Goal: Transaction & Acquisition: Download file/media

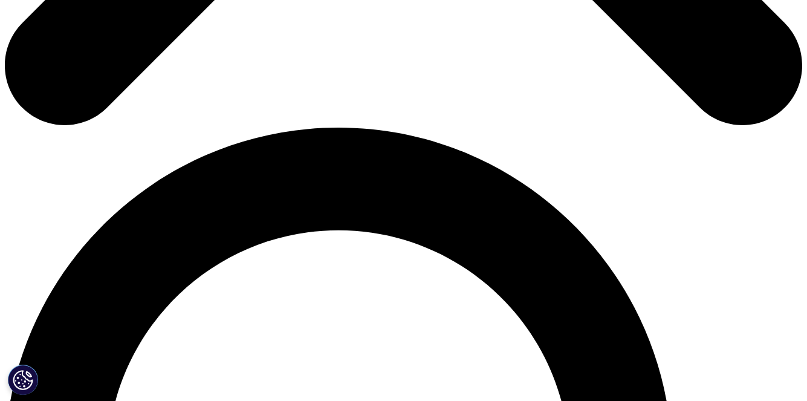
scroll to position [846, 0]
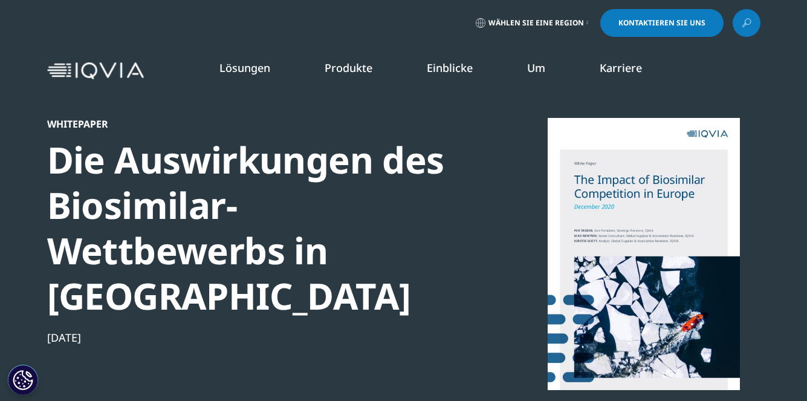
click at [615, 236] on div at bounding box center [643, 254] width 233 height 272
click at [633, 235] on div at bounding box center [643, 254] width 233 height 272
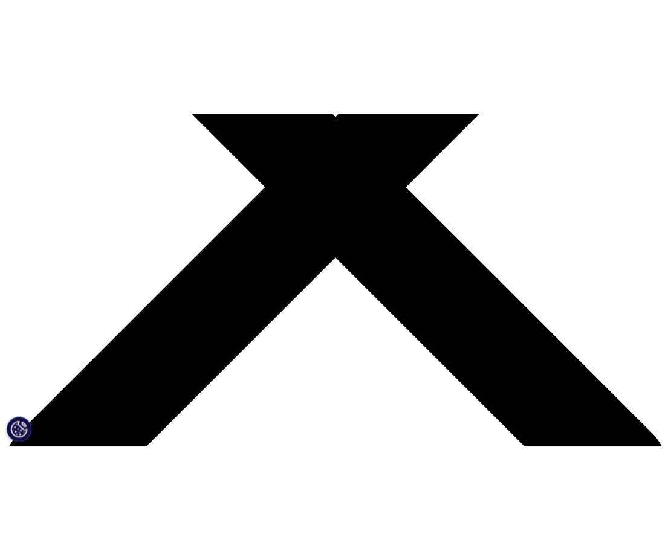
scroll to position [363, 0]
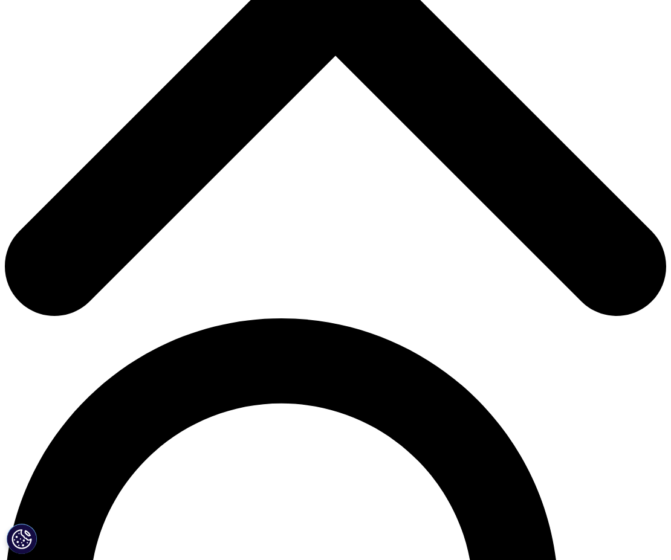
scroll to position [435, 635]
drag, startPoint x: 172, startPoint y: 478, endPoint x: 569, endPoint y: 386, distance: 407.6
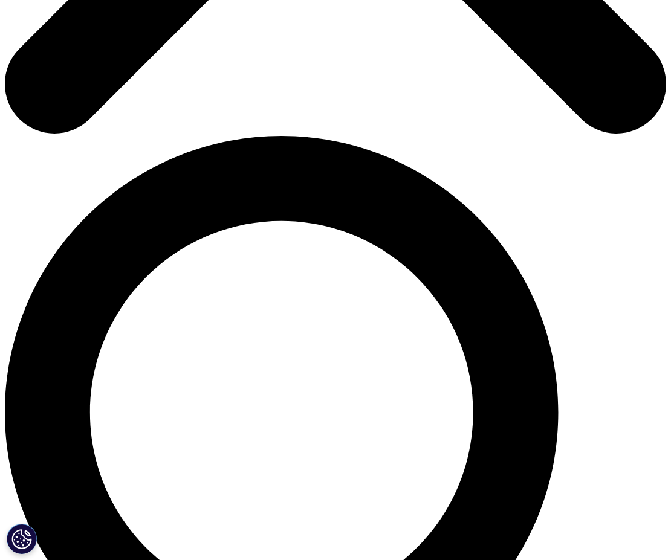
scroll to position [544, 0]
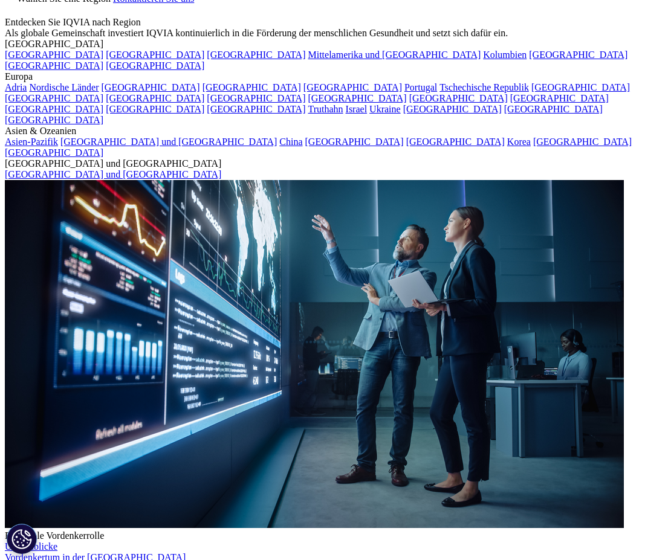
scroll to position [0, 0]
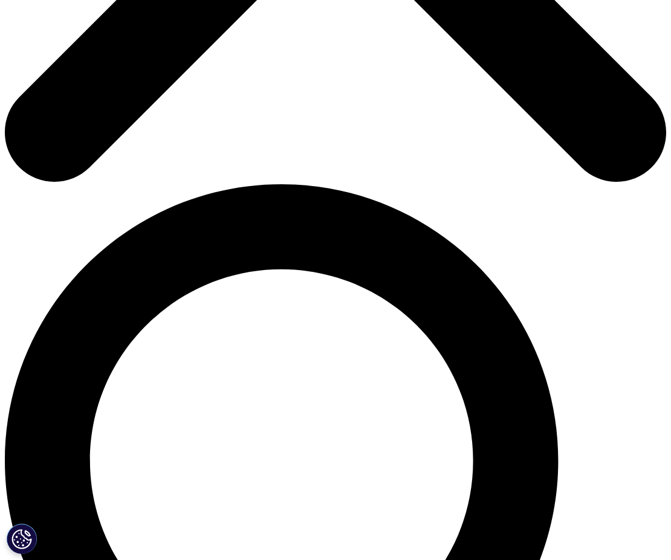
scroll to position [440, 0]
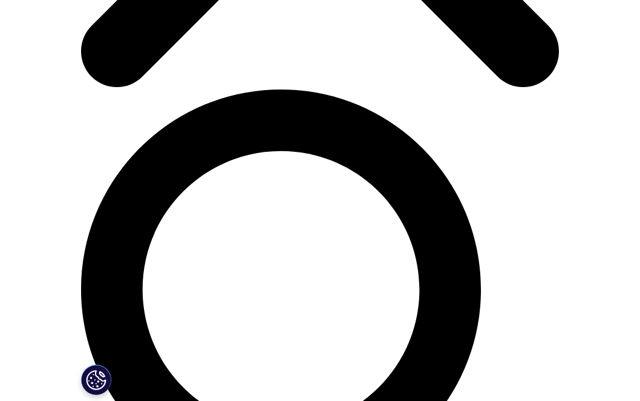
scroll to position [363, 0]
